Goal: Information Seeking & Learning: Learn about a topic

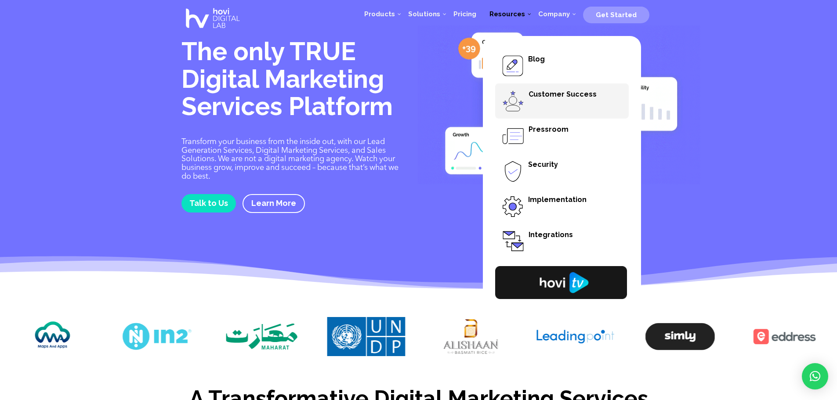
click at [530, 96] on span "Customer Success" at bounding box center [562, 100] width 134 height 35
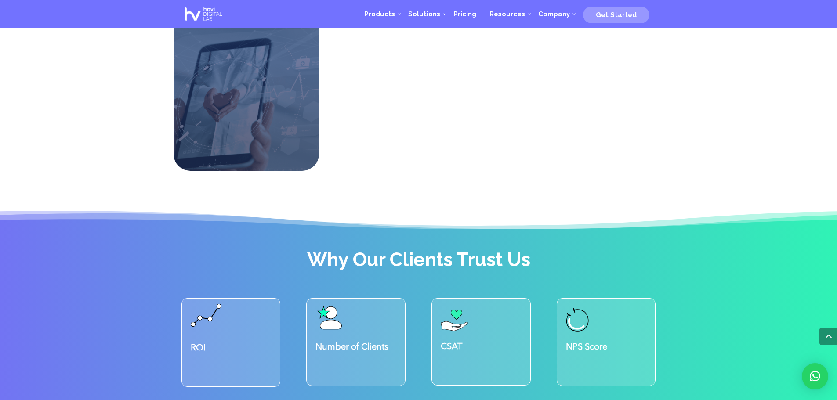
scroll to position [949, 0]
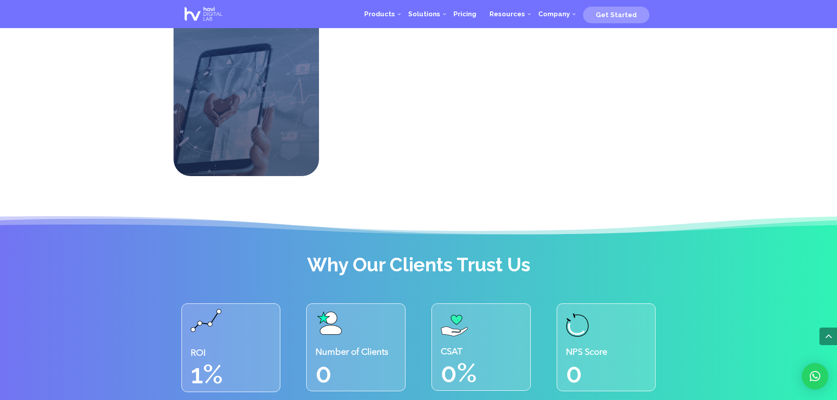
click at [338, 358] on p "0" at bounding box center [359, 374] width 89 height 32
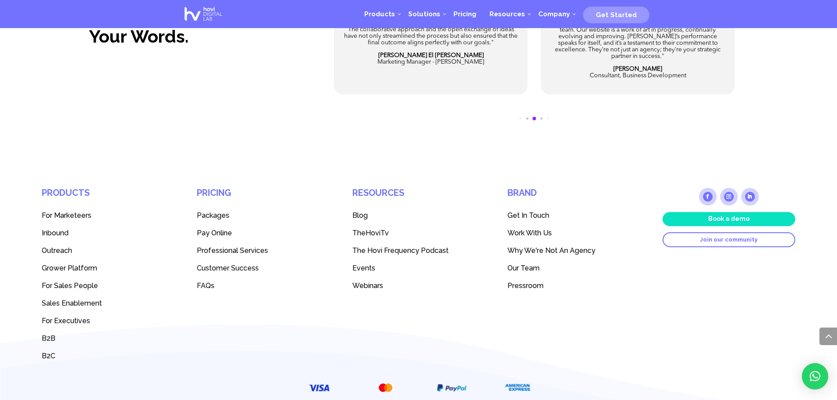
scroll to position [1546, 0]
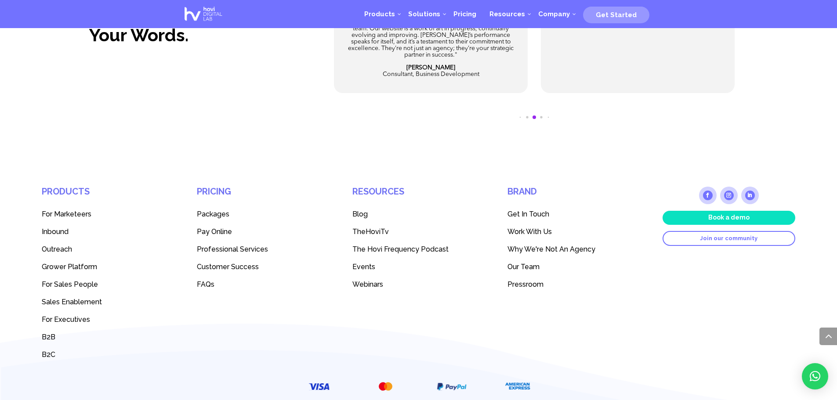
click at [214, 210] on span "Packages" at bounding box center [213, 214] width 33 height 8
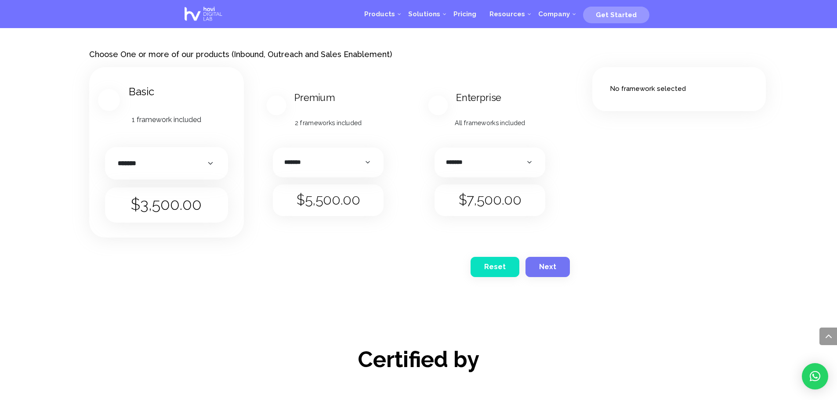
scroll to position [1195, 0]
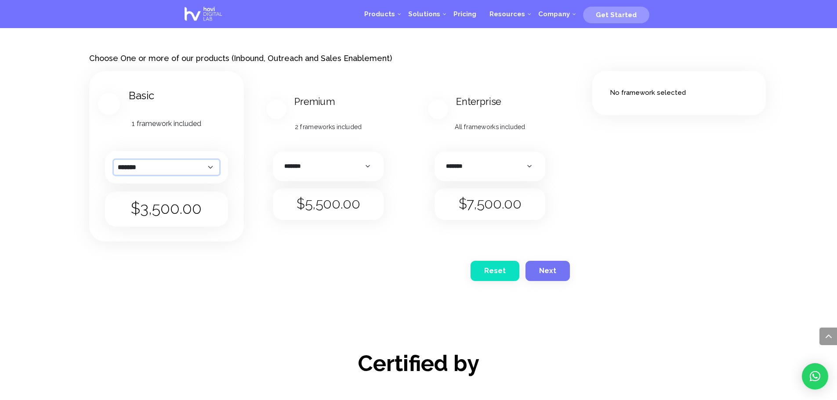
click at [188, 163] on select "******* ********* ******" at bounding box center [166, 167] width 105 height 15
click at [243, 141] on article "Basic 1 framework included Payment Monthly, Quarterly, Yearly Payment ******* *…" at bounding box center [166, 156] width 155 height 171
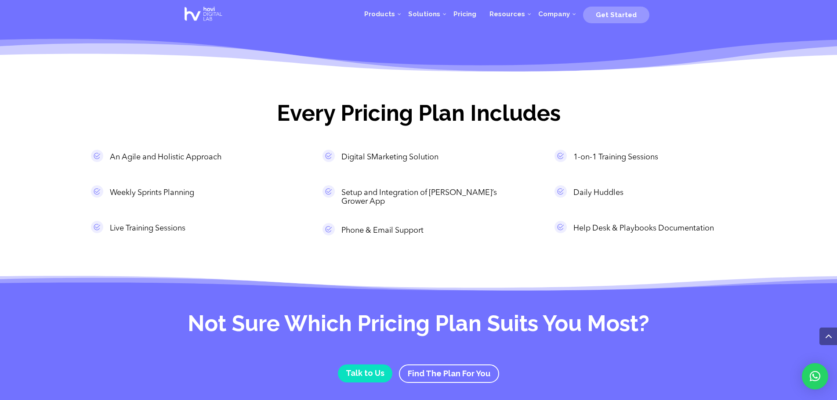
scroll to position [703, 0]
drag, startPoint x: 110, startPoint y: 156, endPoint x: 224, endPoint y: 160, distance: 114.3
click at [224, 160] on p "An Agile and Holistic Approach" at bounding box center [197, 157] width 175 height 9
click at [250, 157] on p "An Agile and Holistic Approach" at bounding box center [197, 157] width 175 height 9
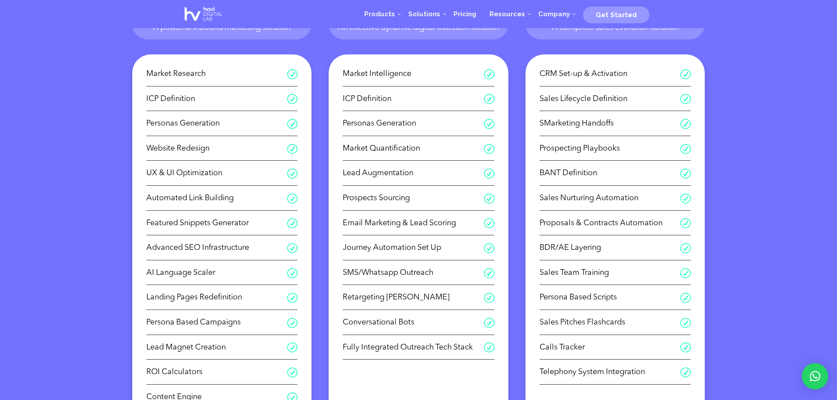
scroll to position [211, 0]
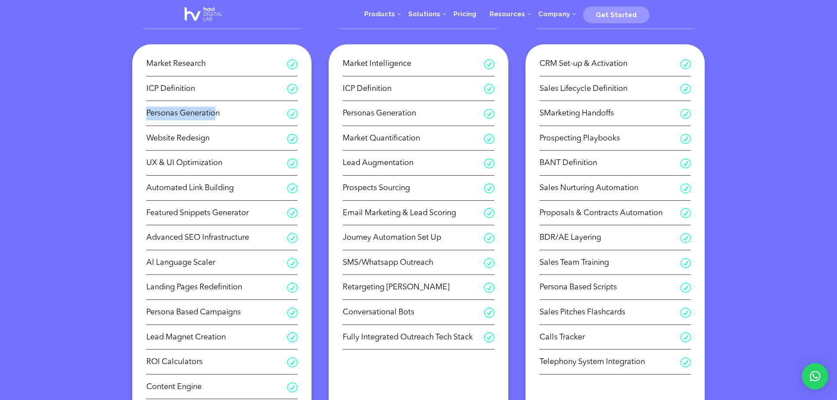
drag, startPoint x: 213, startPoint y: 115, endPoint x: 148, endPoint y: 108, distance: 65.9
click at [143, 109] on div "R Market Research R ICP Definition R Personas Generation R Website Redesign R U…" at bounding box center [222, 246] width 180 height 405
click at [226, 116] on span "Personas Generation" at bounding box center [216, 114] width 141 height 14
drag, startPoint x: 214, startPoint y: 116, endPoint x: 145, endPoint y: 110, distance: 69.6
click at [145, 110] on div "R Market Research R ICP Definition R Personas Generation R Website Redesign R U…" at bounding box center [222, 246] width 180 height 405
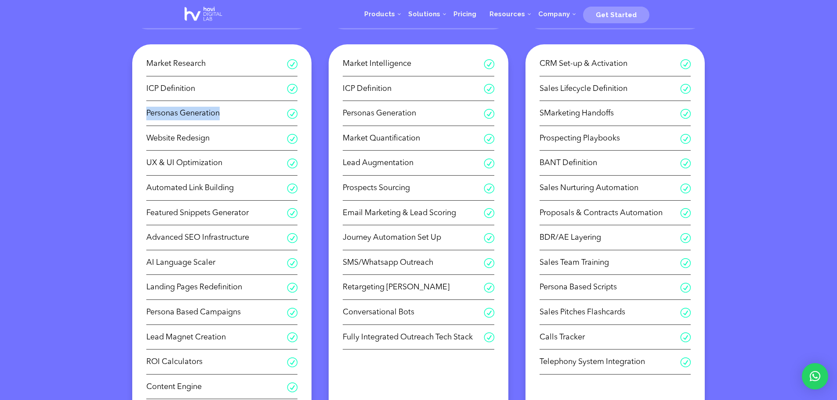
copy span "Personas Generation"
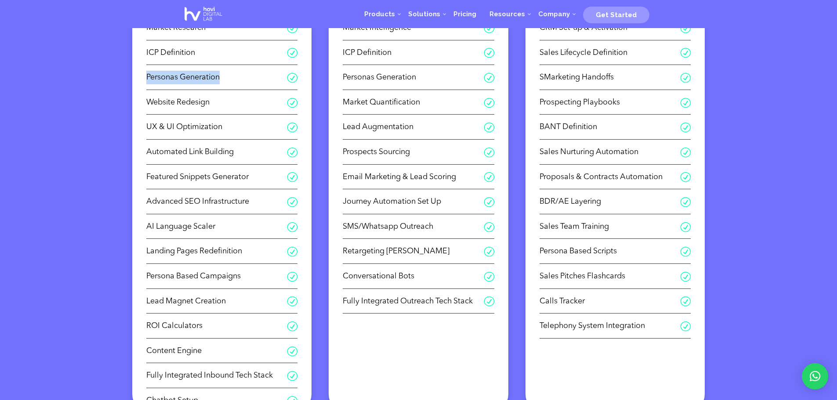
scroll to position [246, 0]
drag, startPoint x: 253, startPoint y: 202, endPoint x: 145, endPoint y: 200, distance: 108.1
click at [145, 200] on div "R Market Research R ICP Definition R Personas Generation R Website Redesign R U…" at bounding box center [222, 211] width 180 height 405
copy span "Advanced SEO Infrastructure"
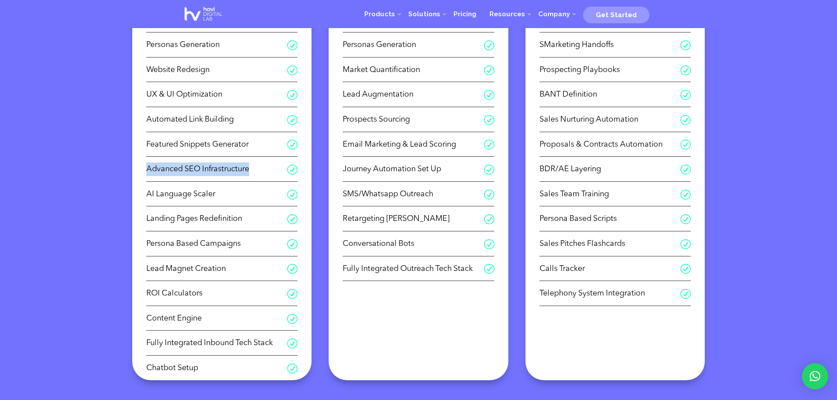
scroll to position [281, 0]
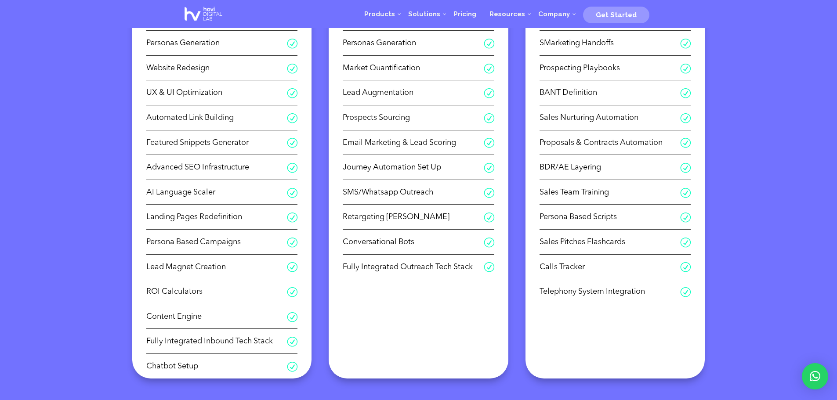
click at [118, 197] on div "R Market Research R ICP Definition R Personas Generation R Website Redesign R U…" at bounding box center [418, 192] width 812 height 443
drag, startPoint x: 218, startPoint y: 192, endPoint x: 141, endPoint y: 194, distance: 76.9
click at [141, 194] on div "R Market Research R ICP Definition R Personas Generation R Website Redesign R U…" at bounding box center [222, 176] width 180 height 405
copy span "AI Language Scaler"
click at [95, 194] on div "R Market Research R ICP Definition R Personas Generation R Website Redesign R U…" at bounding box center [418, 192] width 812 height 443
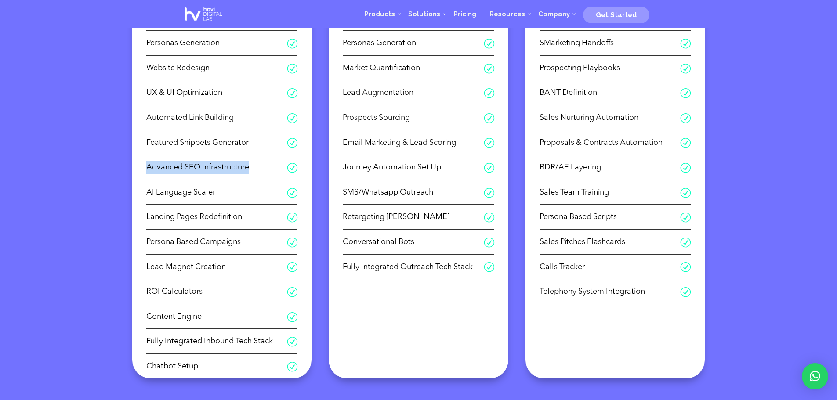
drag, startPoint x: 254, startPoint y: 168, endPoint x: 143, endPoint y: 167, distance: 111.1
click at [143, 167] on div "R Market Research R ICP Definition R Personas Generation R Website Redesign R U…" at bounding box center [222, 176] width 180 height 405
copy span "Advanced SEO Infrastructure"
